Goal: Task Accomplishment & Management: Manage account settings

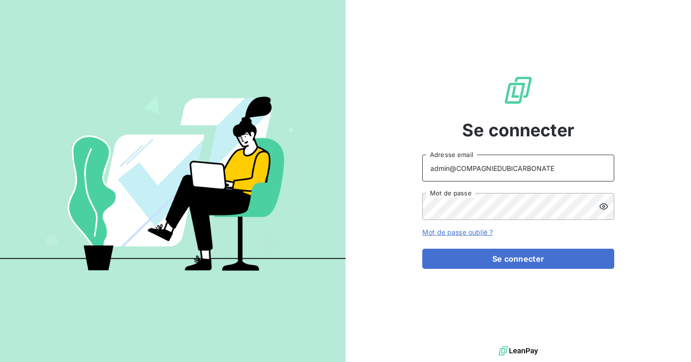
click at [554, 170] on input "admin@COMPAGNIEDUBICARBONATE" at bounding box center [518, 167] width 192 height 27
click at [422, 249] on button "Se connecter" at bounding box center [518, 259] width 192 height 20
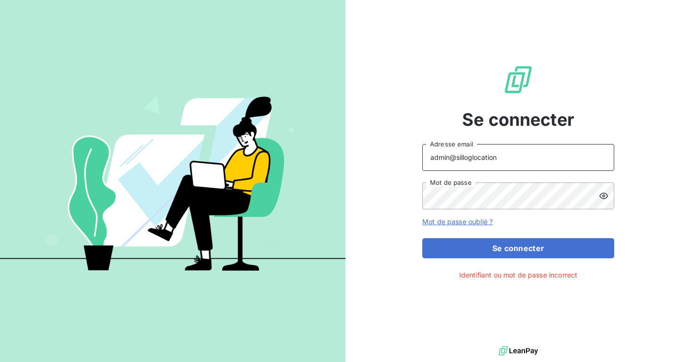
click at [465, 158] on input "admin@silloglocation" at bounding box center [518, 157] width 192 height 27
type input "admin@siloglocation"
click at [516, 259] on div "Se connecter admin@siloglocation Adresse email Mot de passe Mot de passe oublié…" at bounding box center [518, 172] width 192 height 344
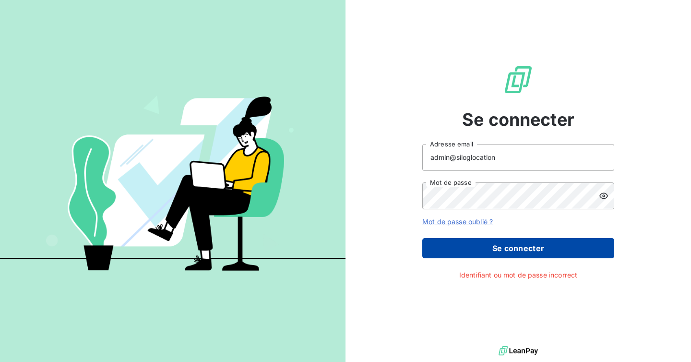
click at [516, 248] on button "Se connecter" at bounding box center [518, 248] width 192 height 20
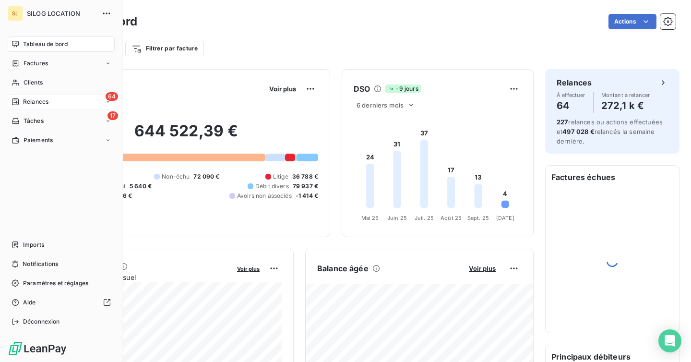
click at [47, 101] on span "Relances" at bounding box center [35, 101] width 25 height 9
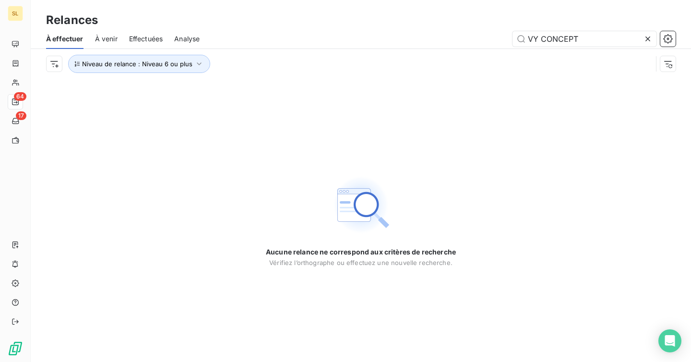
click at [148, 36] on span "Effectuées" at bounding box center [146, 39] width 34 height 10
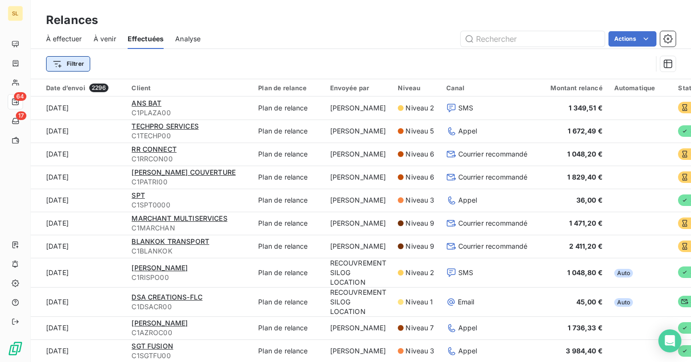
click at [77, 60] on html "SL 64 17 Relances À effectuer À venir Effectuées Analyse Actions Filtrer Date d…" at bounding box center [345, 181] width 691 height 362
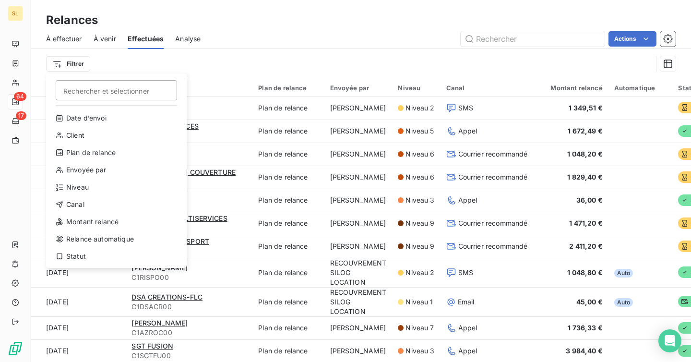
click at [118, 195] on div "Date d’envoi Client Plan de relance Envoyée par Niveau Canal Montant relancé Re…" at bounding box center [116, 187] width 133 height 154
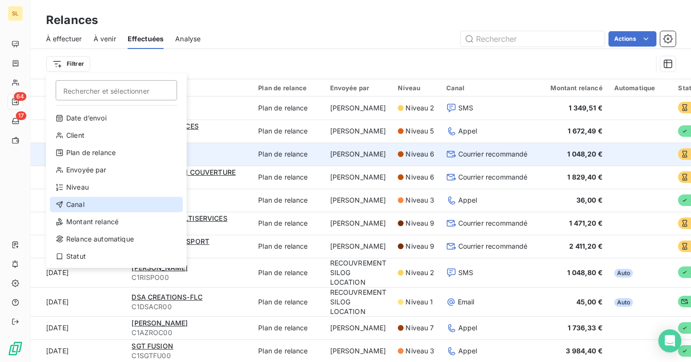
click at [110, 207] on div "Canal" at bounding box center [116, 204] width 133 height 15
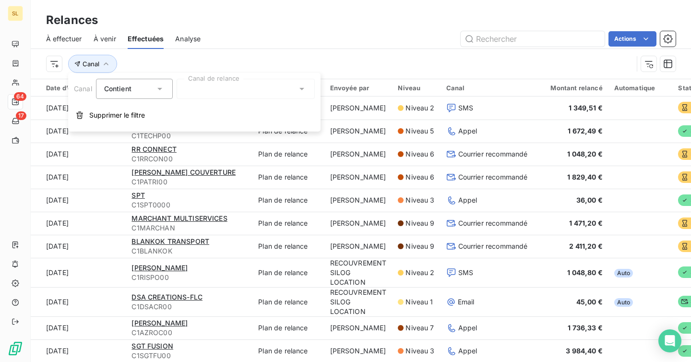
click at [211, 79] on div at bounding box center [246, 89] width 138 height 20
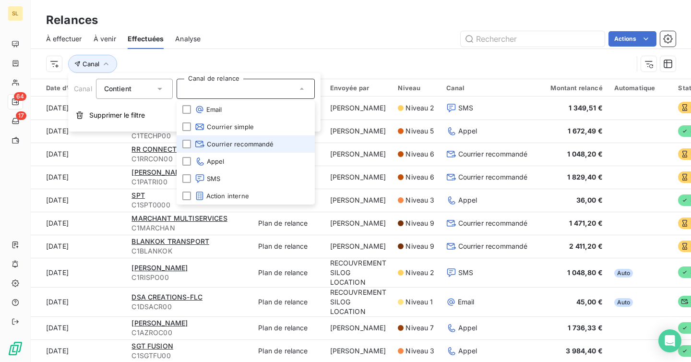
click at [181, 144] on li "Courrier recommandé" at bounding box center [246, 143] width 138 height 17
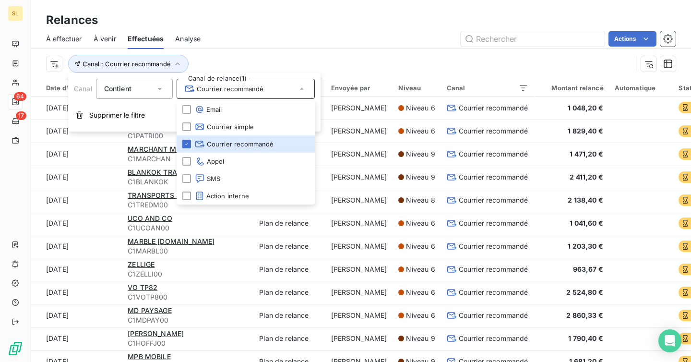
click at [241, 49] on div "Canal : Courrier recommandé" at bounding box center [360, 64] width 629 height 30
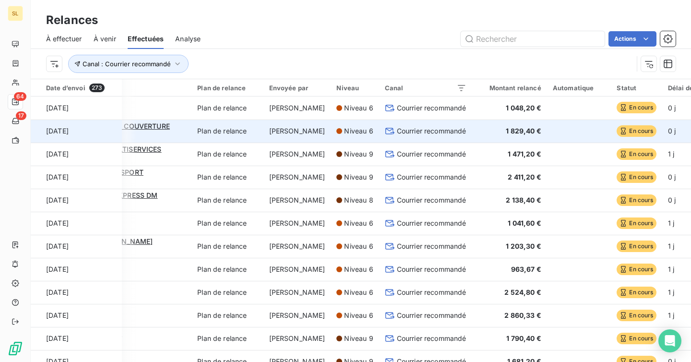
scroll to position [0, 154]
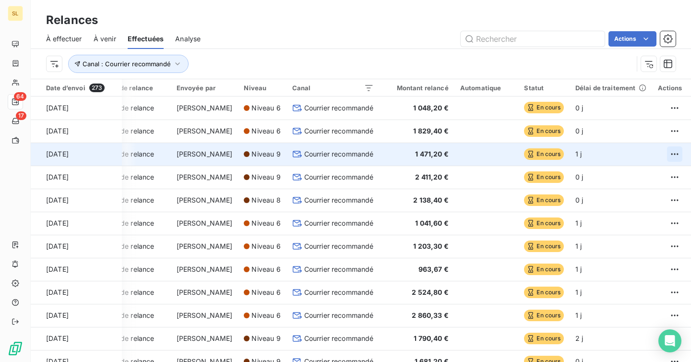
click at [660, 154] on html "SL 64 17 Relances À effectuer À venir Effectuées Analyse Actions Canal : Courri…" at bounding box center [345, 181] width 691 height 362
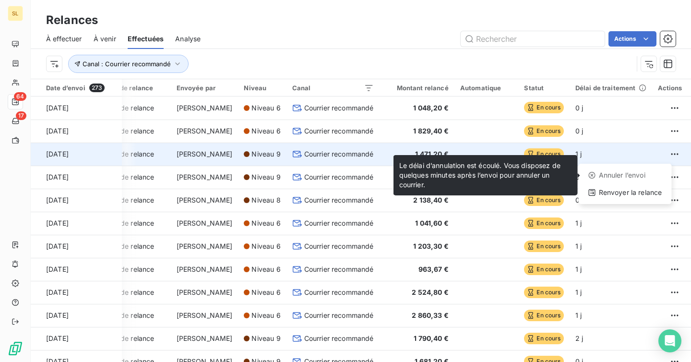
click at [629, 176] on div "Annuler l’envoi" at bounding box center [624, 174] width 85 height 15
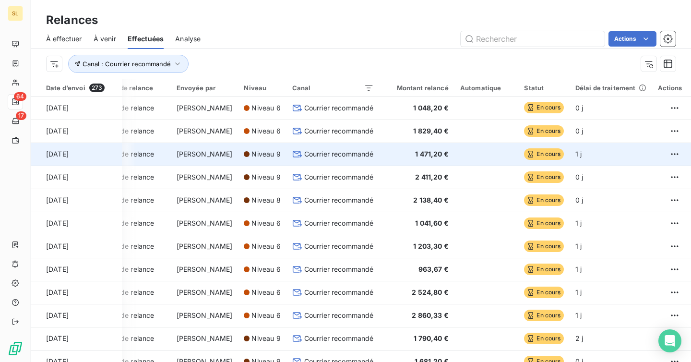
click at [629, 176] on td "0 j" at bounding box center [610, 177] width 83 height 23
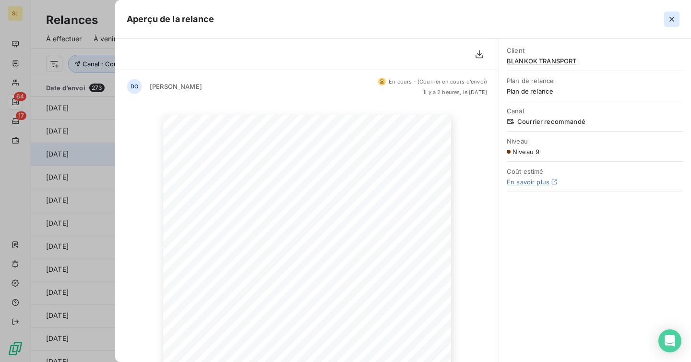
click at [673, 20] on icon "button" at bounding box center [671, 19] width 5 height 5
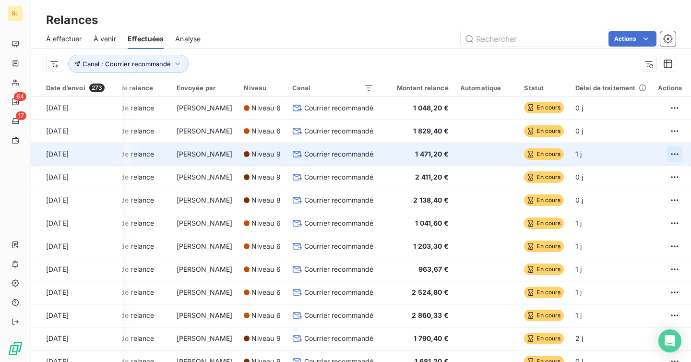
click at [667, 154] on html "SL 64 17 Relances À effectuer À venir Effectuées Analyse Actions Canal : Courri…" at bounding box center [345, 181] width 691 height 362
